Goal: Task Accomplishment & Management: Manage account settings

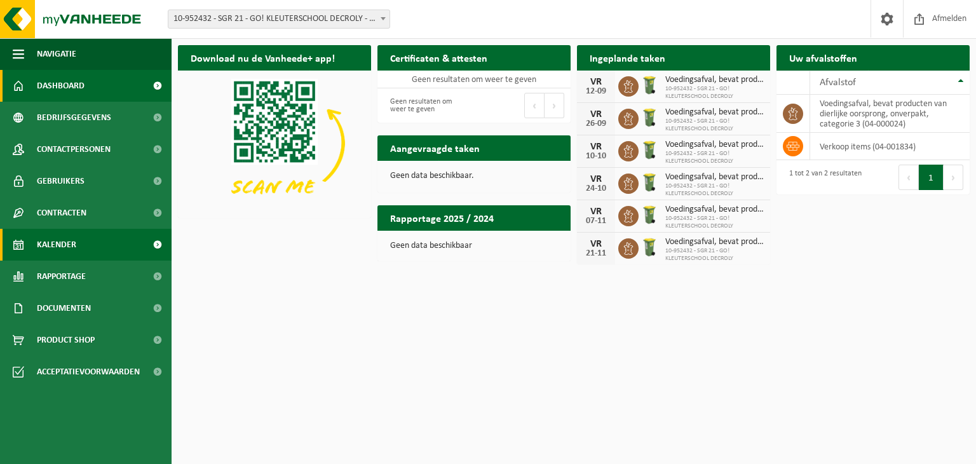
click at [75, 243] on span "Kalender" at bounding box center [56, 245] width 39 height 32
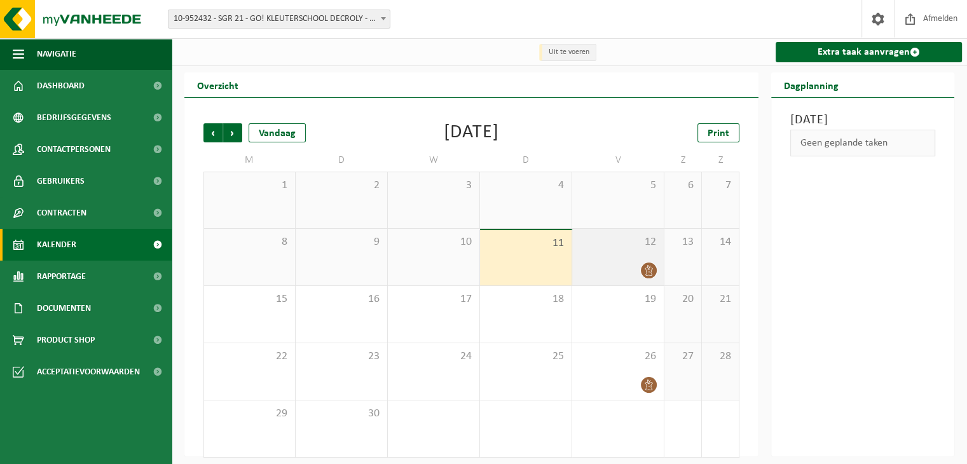
click at [650, 271] on icon at bounding box center [648, 270] width 11 height 11
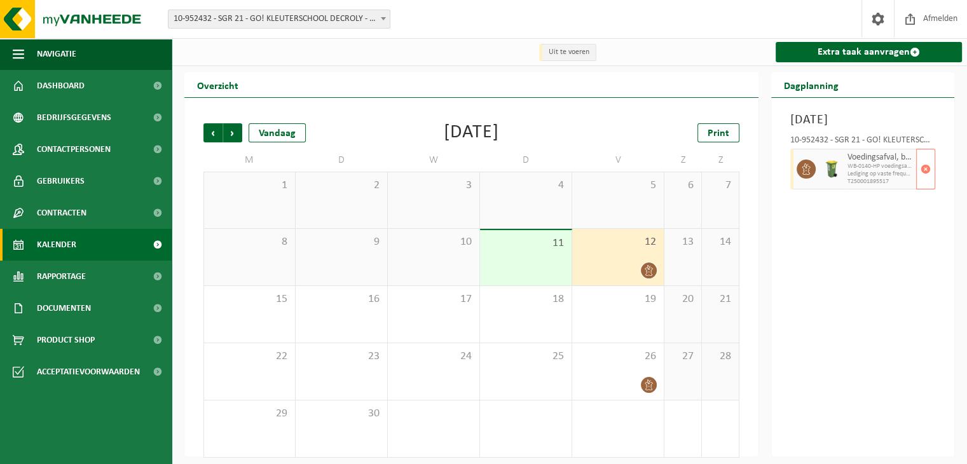
click at [864, 178] on span "Lediging op vaste frequentie" at bounding box center [879, 174] width 65 height 8
click at [808, 175] on icon at bounding box center [806, 168] width 8 height 11
click at [878, 163] on span "Voedingsafval, bevat producten van dierlijke oorsprong, onverpakt, categorie 3" at bounding box center [879, 158] width 65 height 10
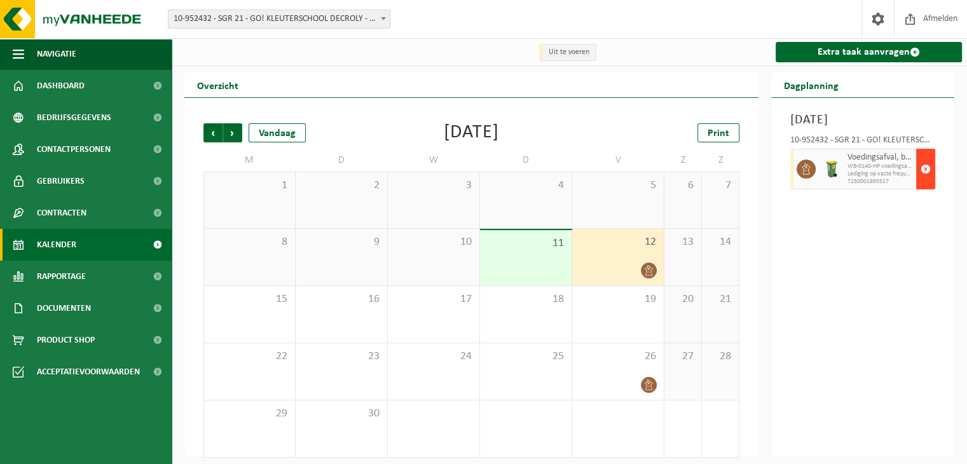
click at [928, 182] on span "button" at bounding box center [925, 168] width 10 height 25
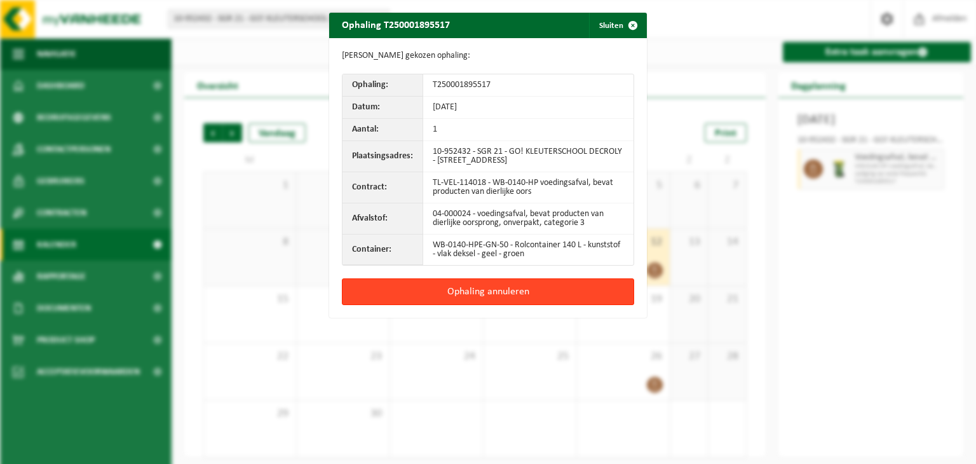
click at [508, 287] on button "Ophaling annuleren" at bounding box center [488, 291] width 292 height 27
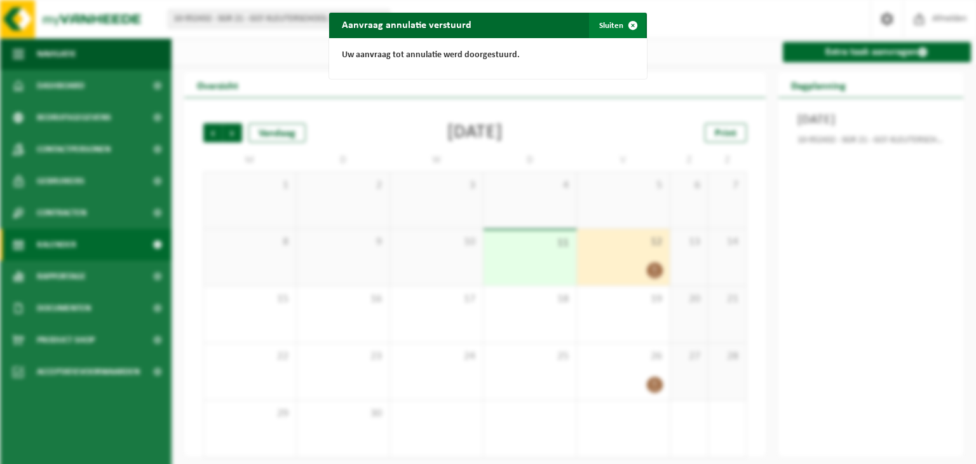
click at [628, 25] on span "button" at bounding box center [632, 25] width 25 height 25
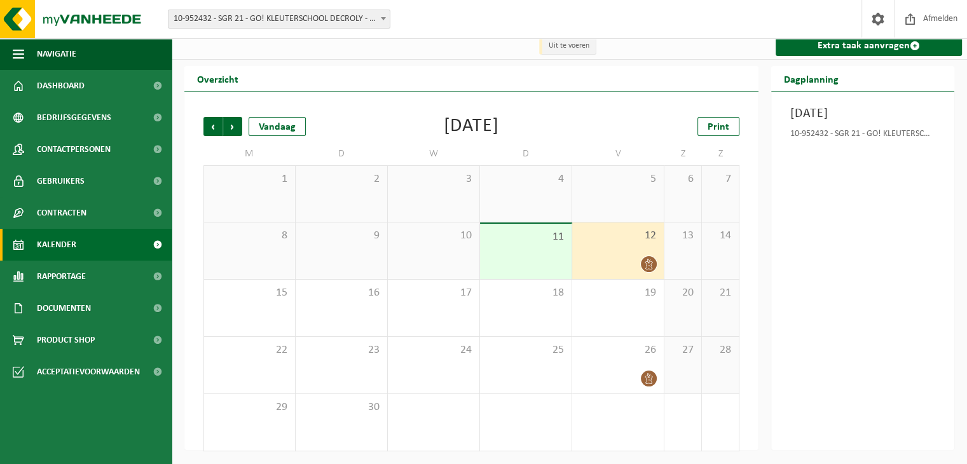
scroll to position [8, 0]
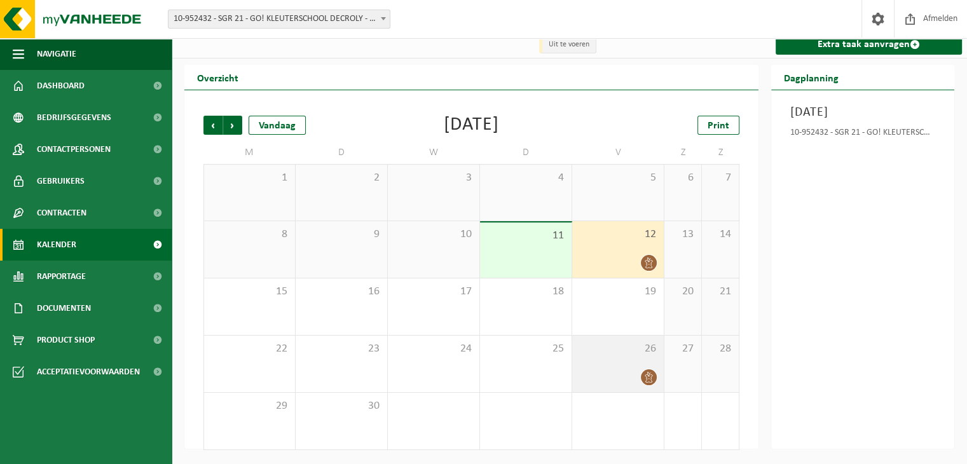
click at [646, 382] on icon at bounding box center [648, 377] width 11 height 11
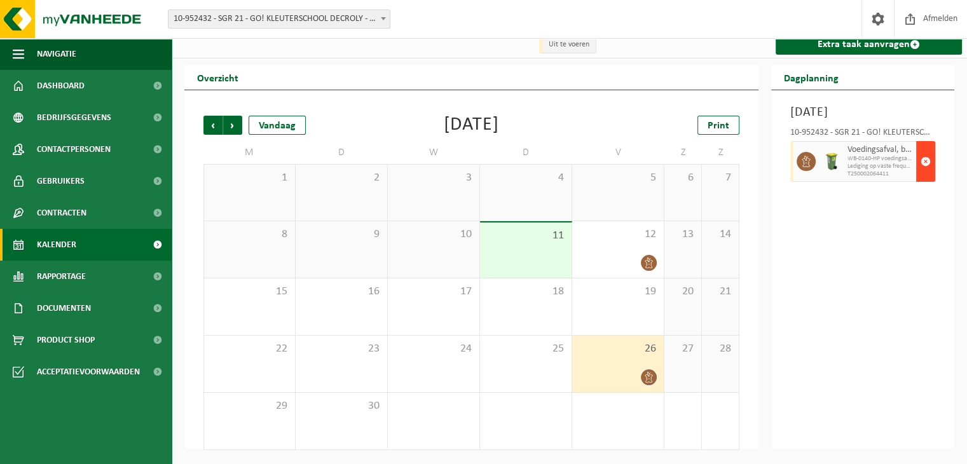
click at [927, 174] on span "button" at bounding box center [925, 161] width 10 height 25
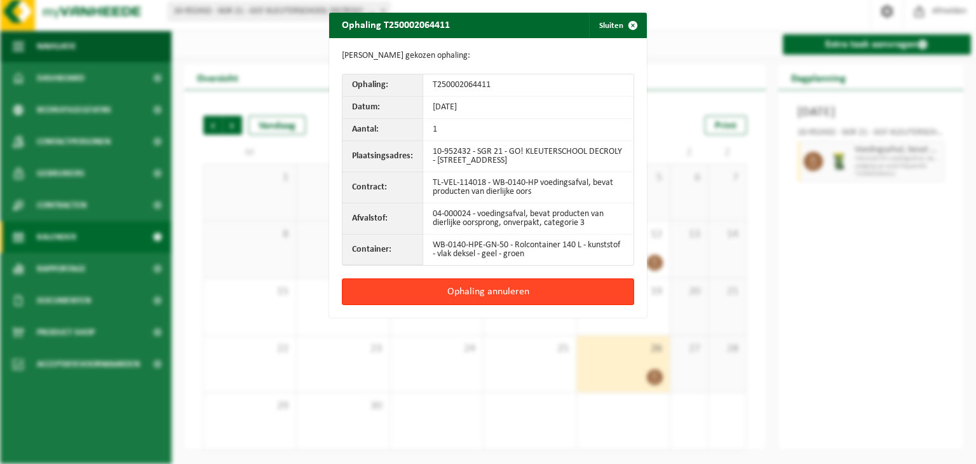
click at [563, 285] on button "Ophaling annuleren" at bounding box center [488, 291] width 292 height 27
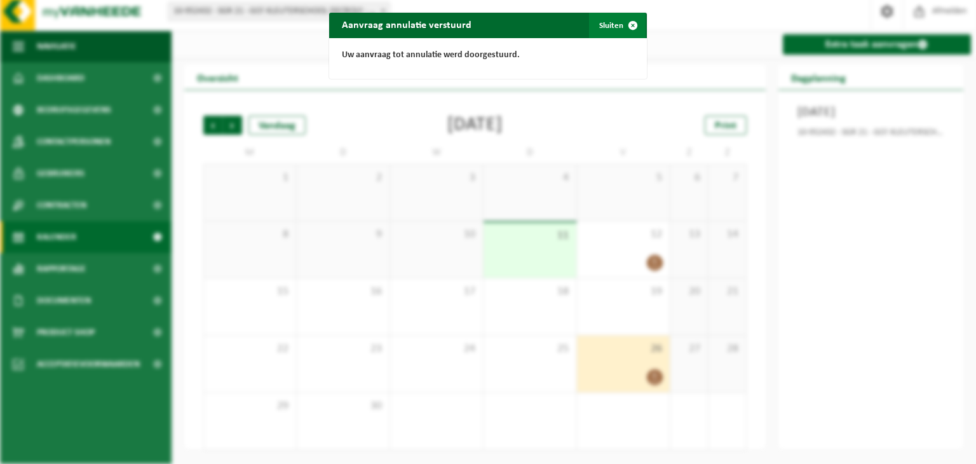
click at [628, 25] on span "button" at bounding box center [632, 25] width 25 height 25
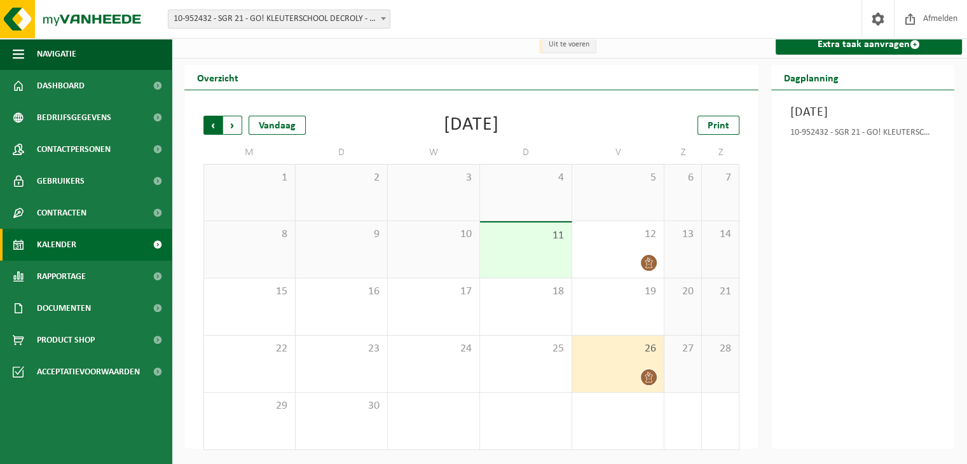
click at [235, 125] on span "Volgende" at bounding box center [232, 125] width 19 height 19
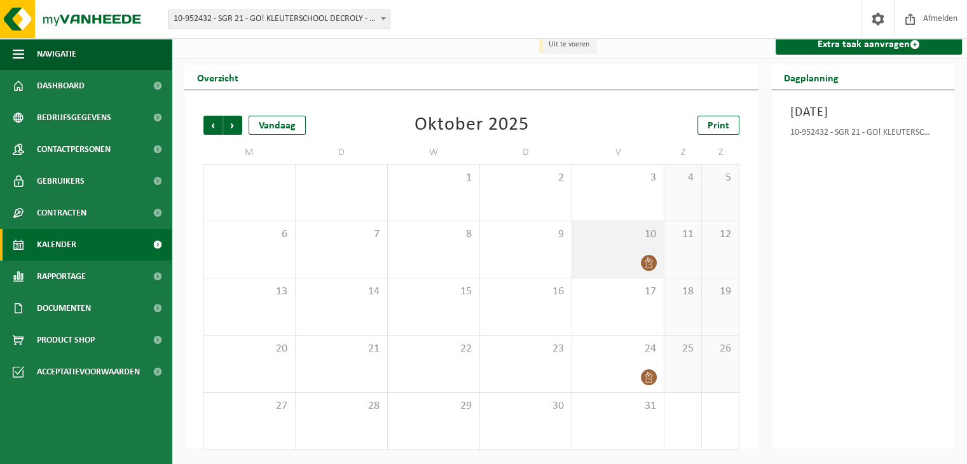
click at [651, 262] on icon at bounding box center [648, 262] width 11 height 11
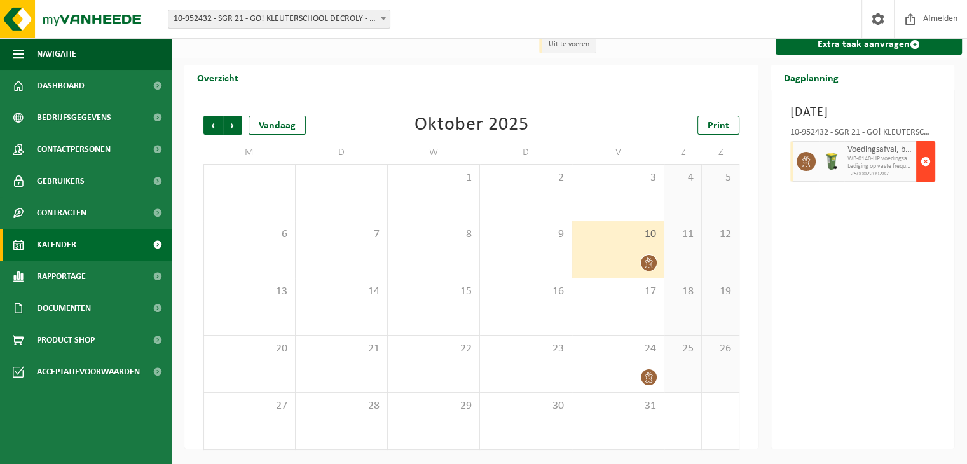
click at [922, 160] on span "button" at bounding box center [925, 161] width 10 height 25
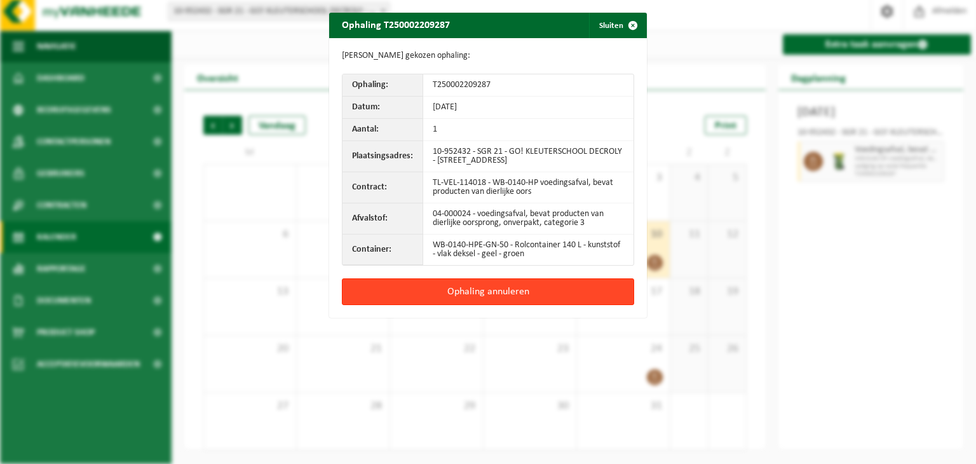
click at [503, 290] on button "Ophaling annuleren" at bounding box center [488, 291] width 292 height 27
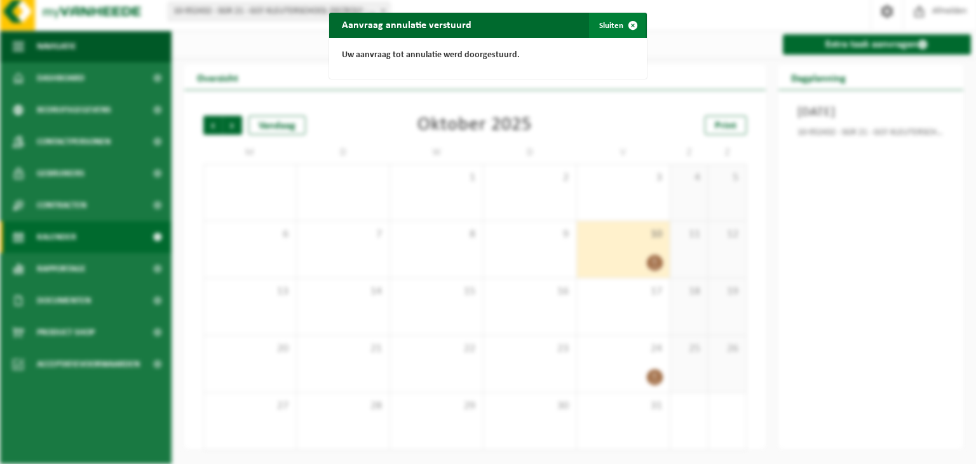
click at [630, 26] on span "button" at bounding box center [632, 25] width 25 height 25
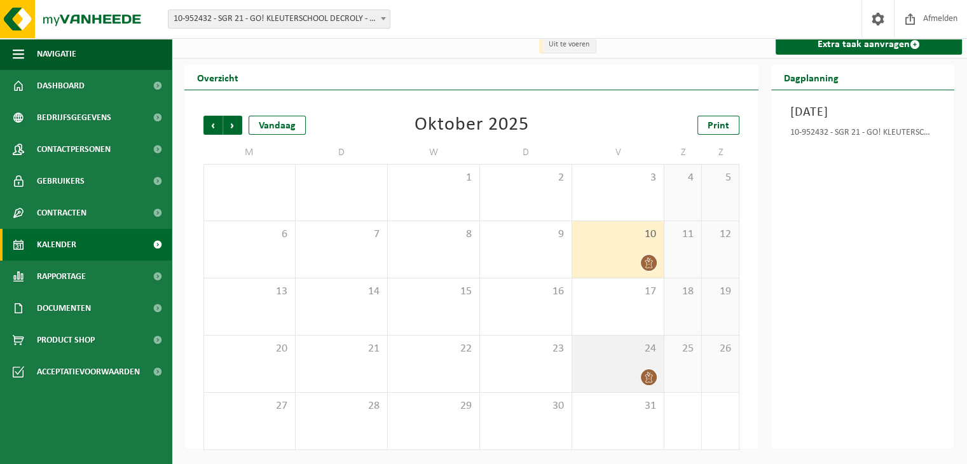
click at [656, 371] on div at bounding box center [617, 377] width 79 height 17
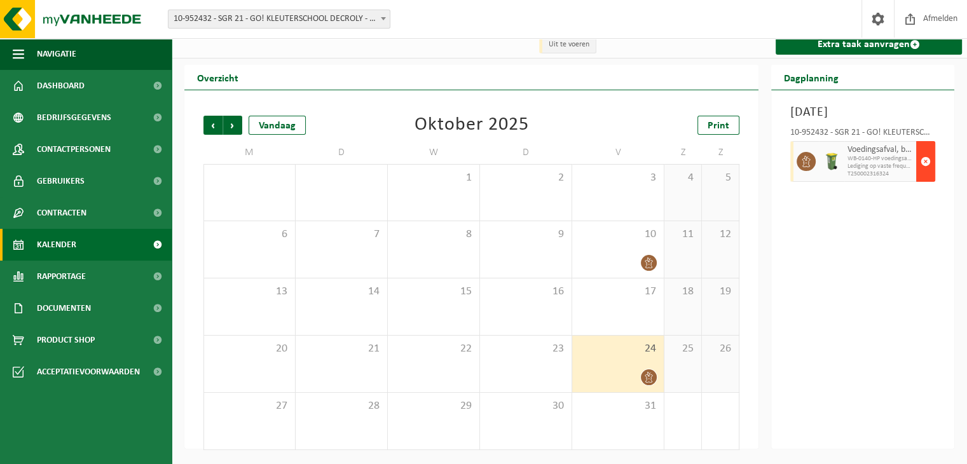
click at [930, 160] on button "button" at bounding box center [925, 161] width 19 height 41
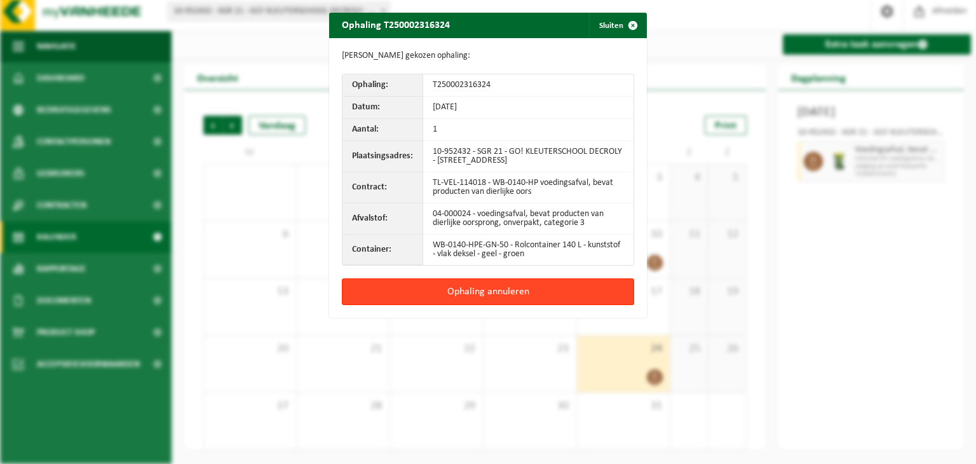
click at [587, 297] on button "Ophaling annuleren" at bounding box center [488, 291] width 292 height 27
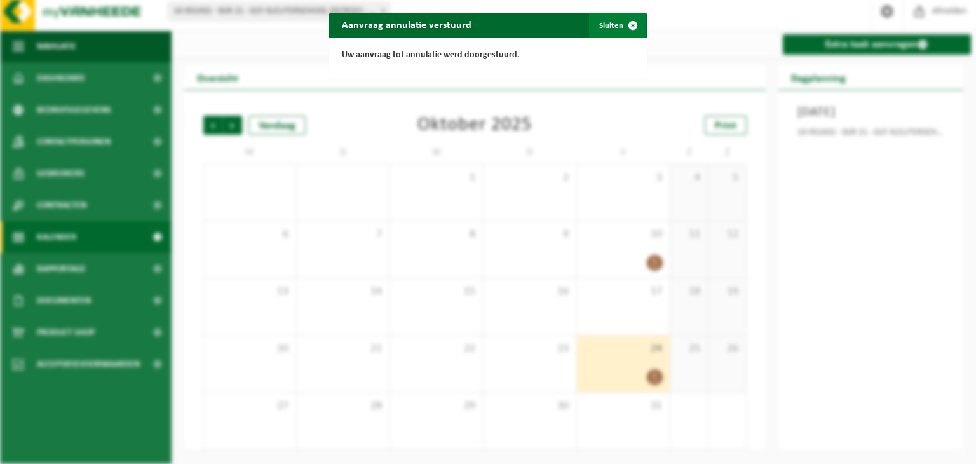
click at [625, 27] on span "button" at bounding box center [632, 25] width 25 height 25
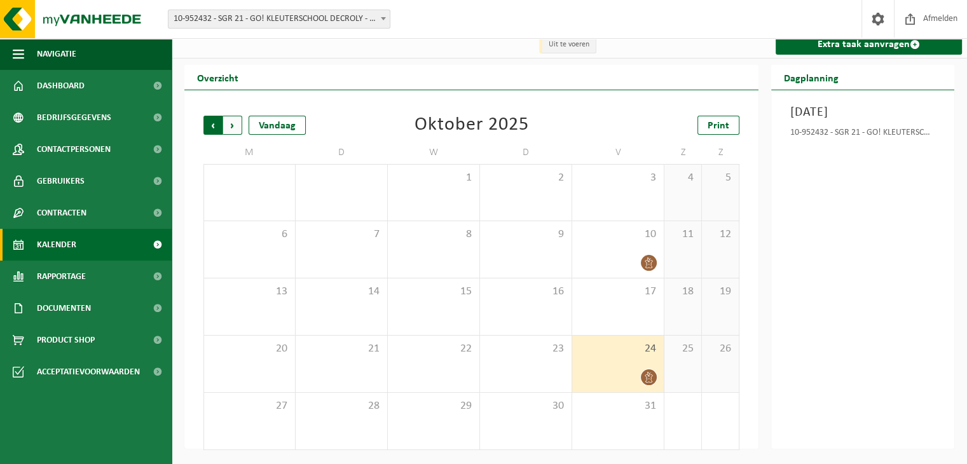
click at [238, 128] on span "Volgende" at bounding box center [232, 125] width 19 height 19
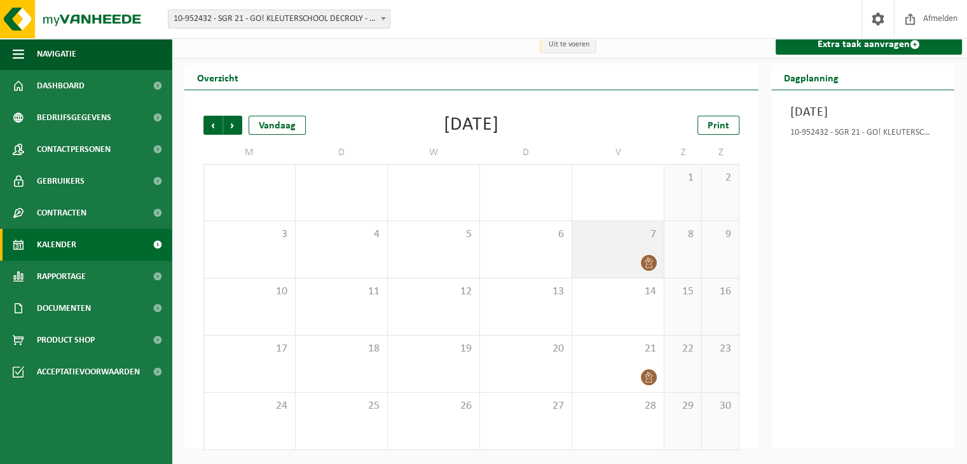
click at [649, 260] on icon at bounding box center [648, 262] width 8 height 11
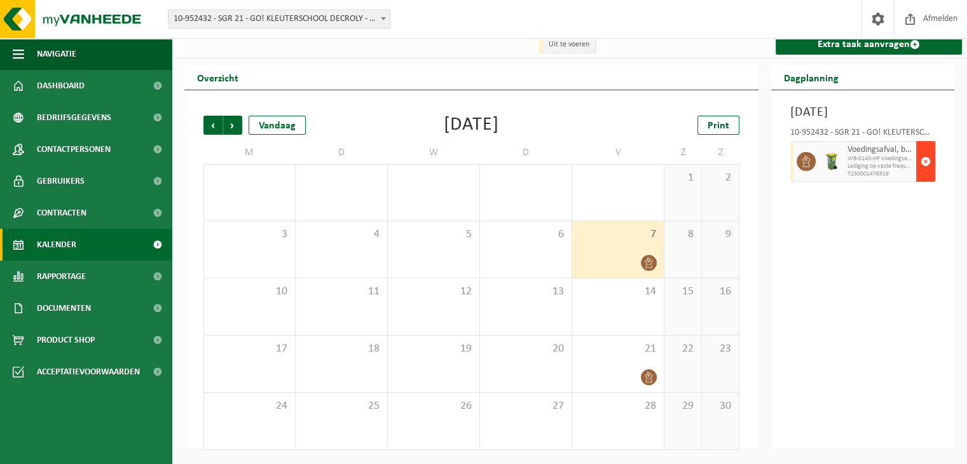
click at [922, 166] on span "button" at bounding box center [925, 161] width 10 height 25
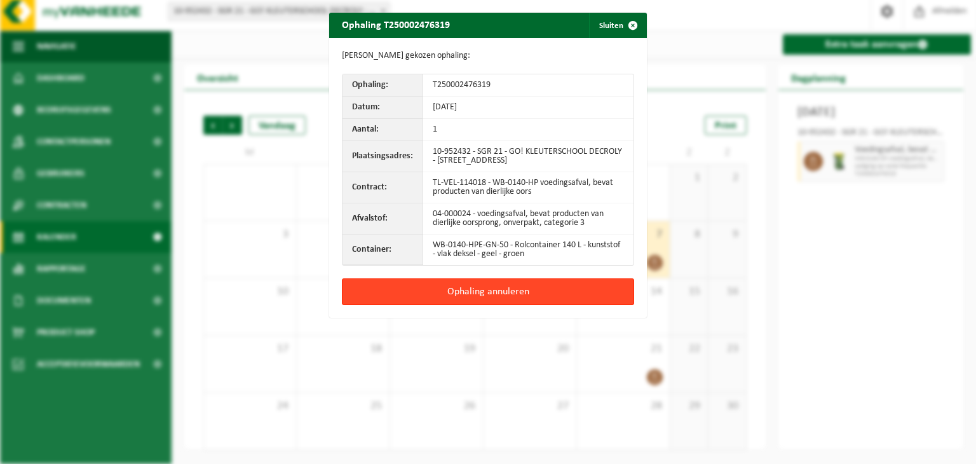
click at [534, 287] on button "Ophaling annuleren" at bounding box center [488, 291] width 292 height 27
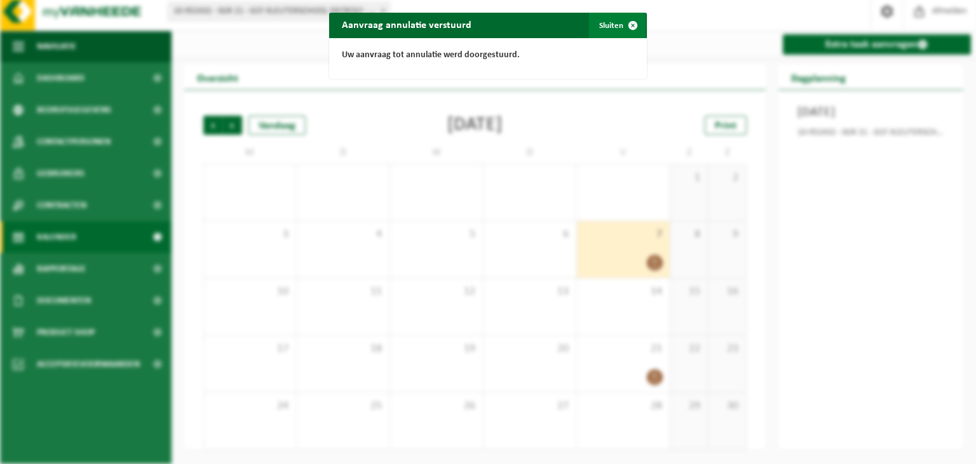
click at [628, 27] on span "button" at bounding box center [632, 25] width 25 height 25
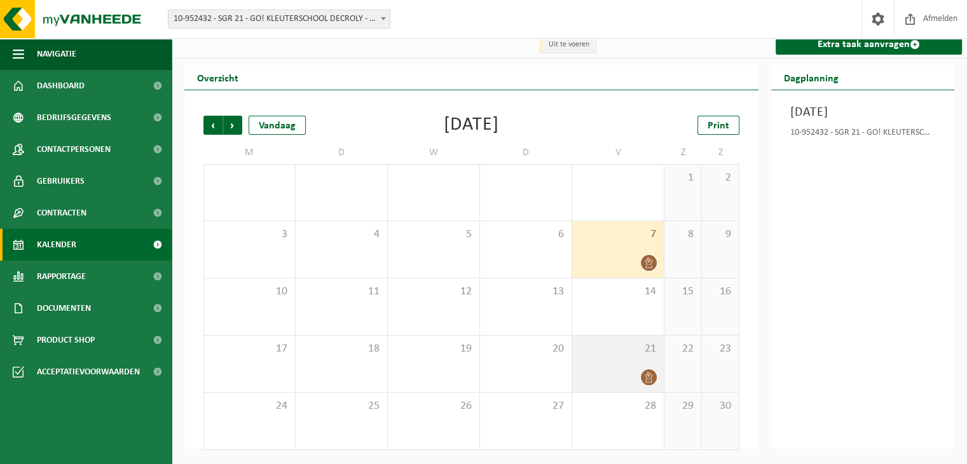
click at [650, 376] on icon at bounding box center [648, 377] width 11 height 11
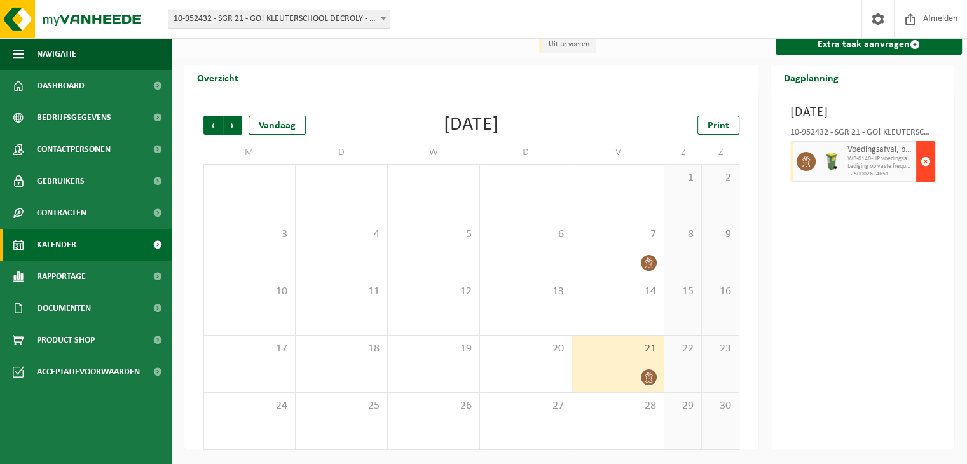
click at [924, 174] on span "button" at bounding box center [925, 161] width 10 height 25
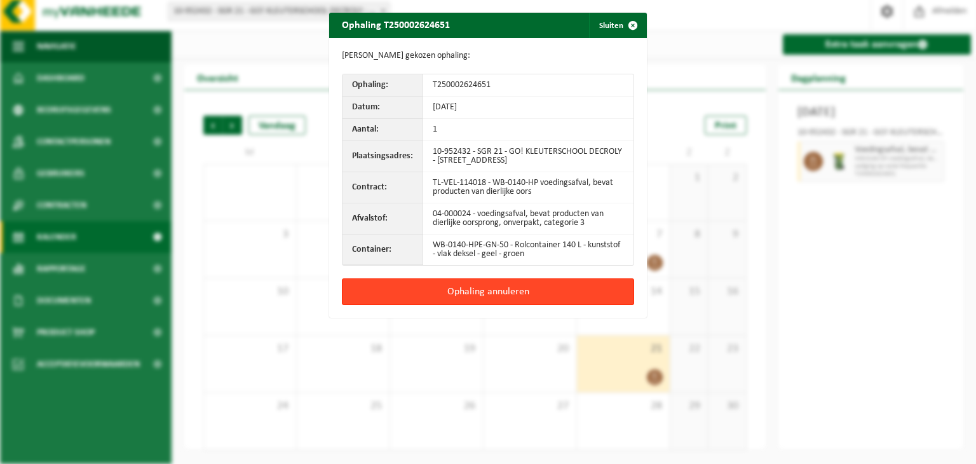
click at [548, 284] on button "Ophaling annuleren" at bounding box center [488, 291] width 292 height 27
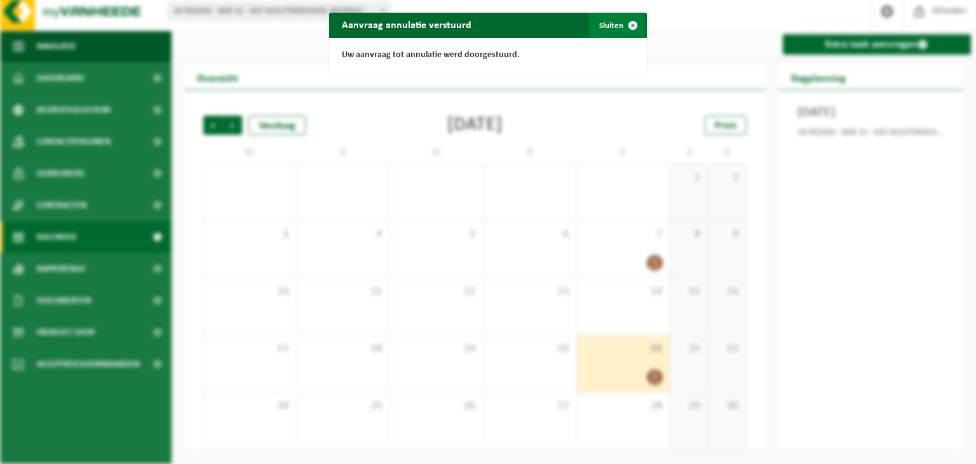
click at [627, 24] on span "button" at bounding box center [632, 25] width 25 height 25
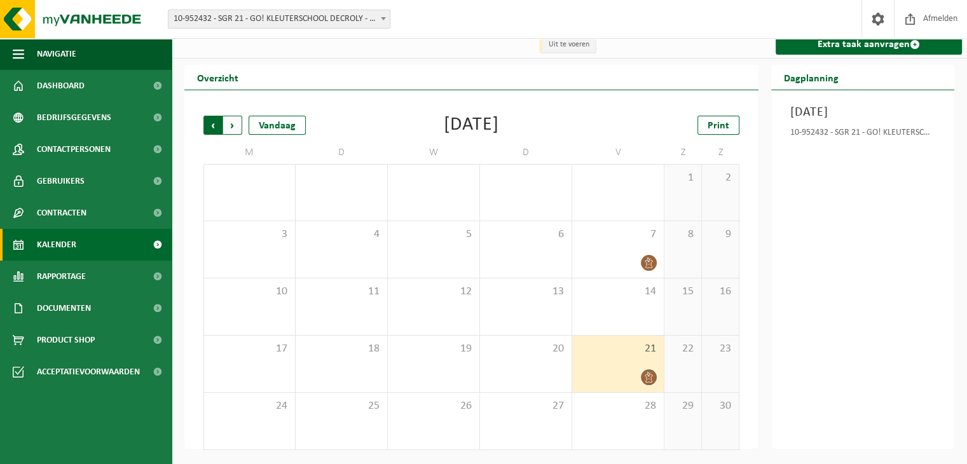
click at [231, 126] on span "Volgende" at bounding box center [232, 125] width 19 height 19
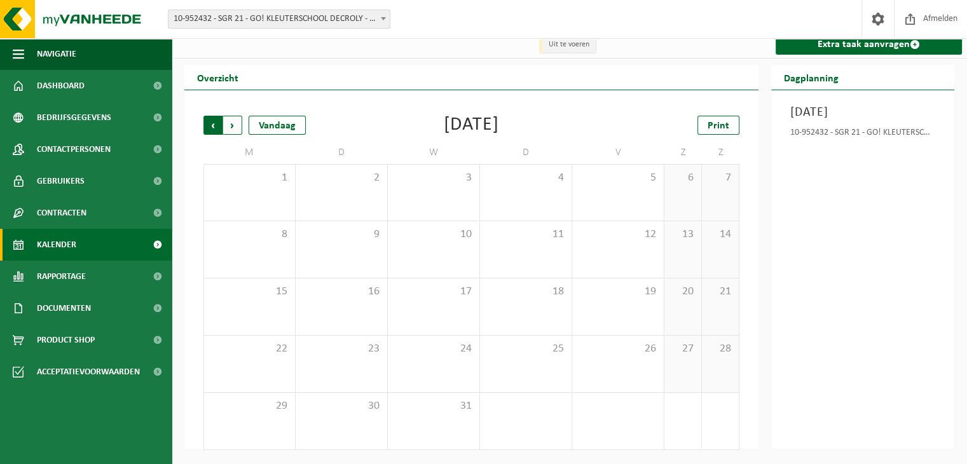
click at [226, 124] on span "Volgende" at bounding box center [232, 125] width 19 height 19
click at [217, 125] on span "Vorige" at bounding box center [212, 125] width 19 height 19
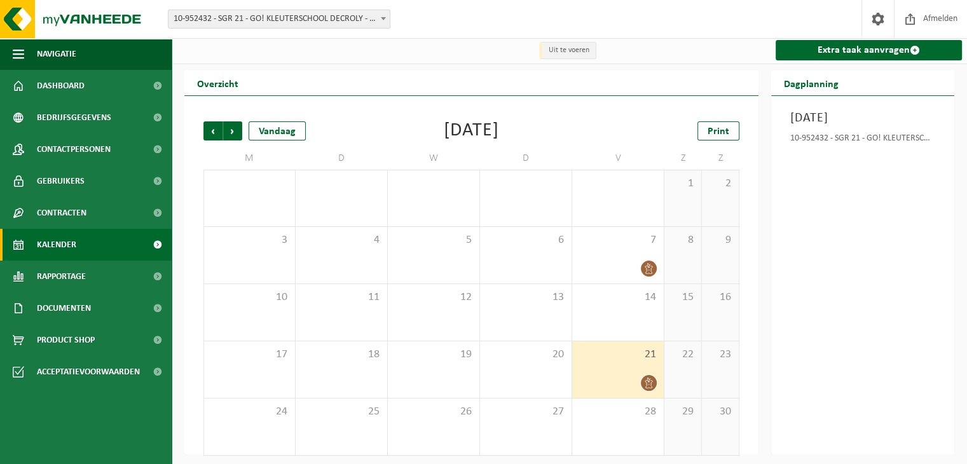
scroll to position [0, 0]
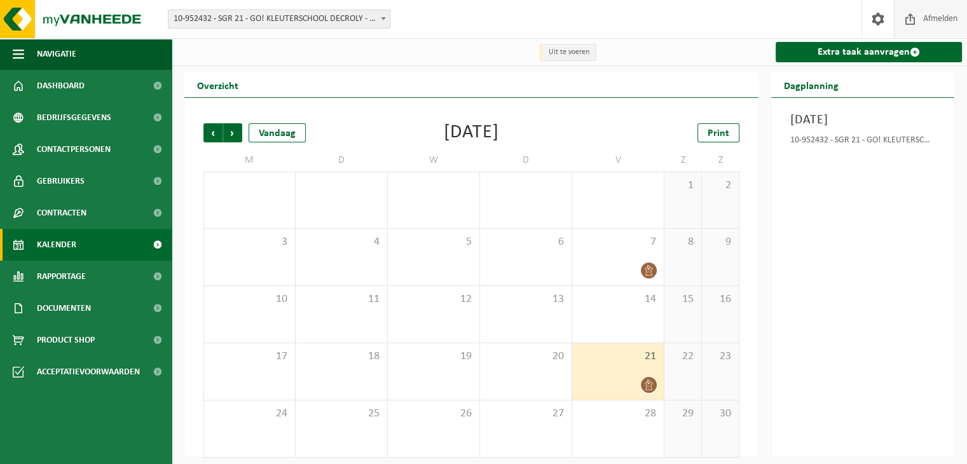
click at [935, 15] on span "Afmelden" at bounding box center [940, 18] width 41 height 37
